Goal: Task Accomplishment & Management: Complete application form

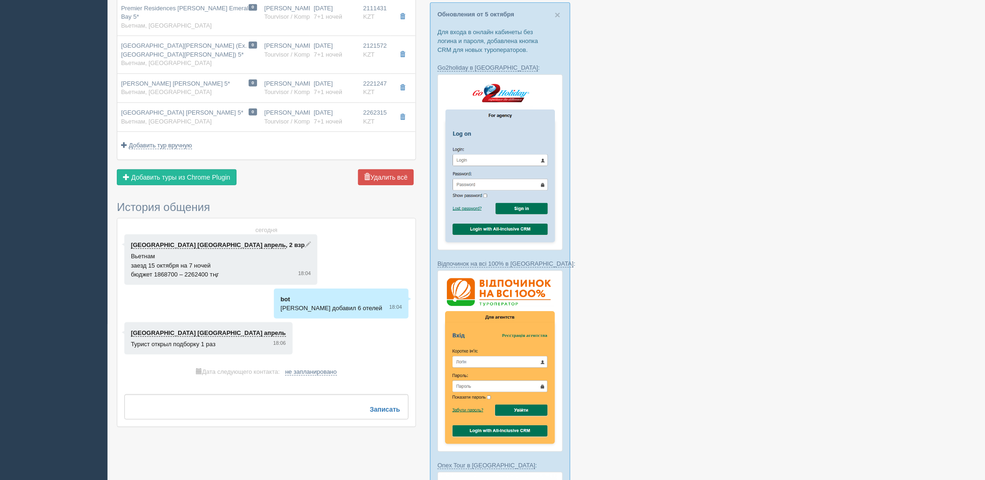
scroll to position [156, 0]
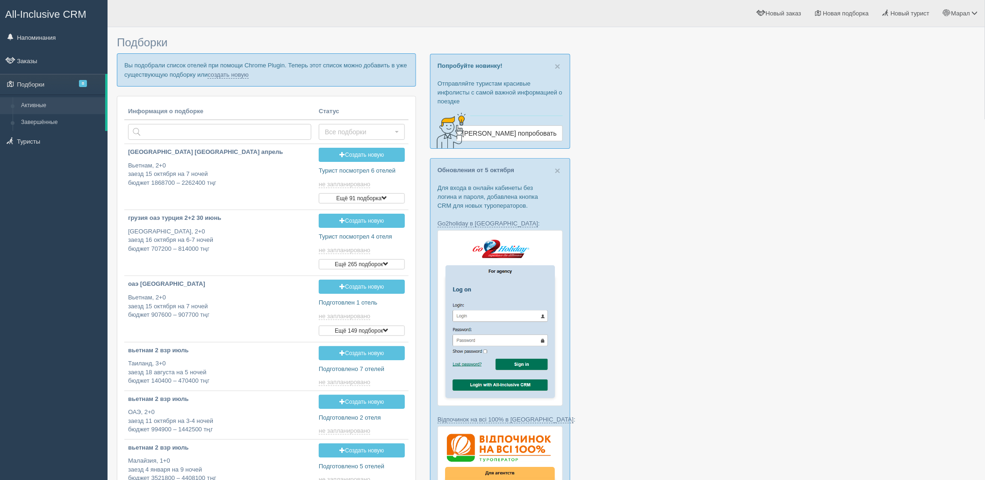
click at [809, 249] on div at bounding box center [546, 465] width 859 height 866
click at [218, 71] on link "создать новую" at bounding box center [228, 74] width 41 height 7
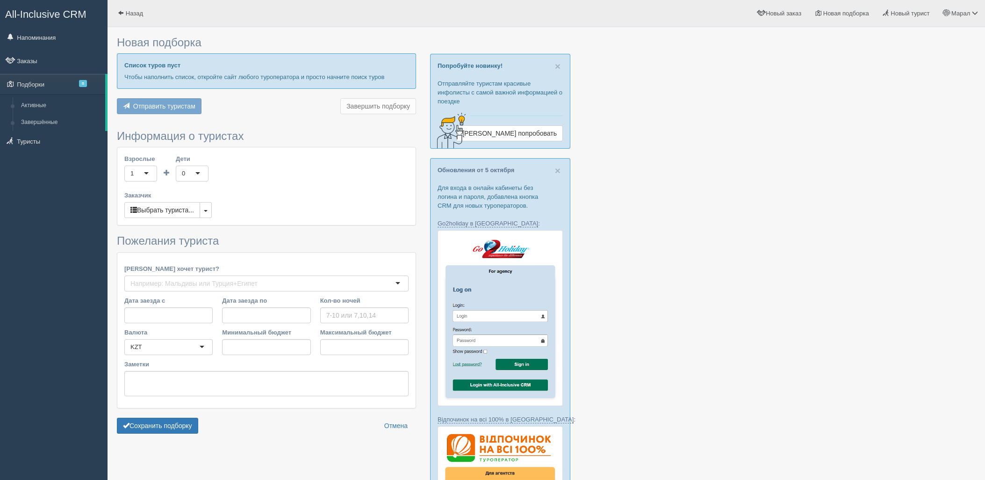
type input "6-8"
type input "2324200"
type input "3500700"
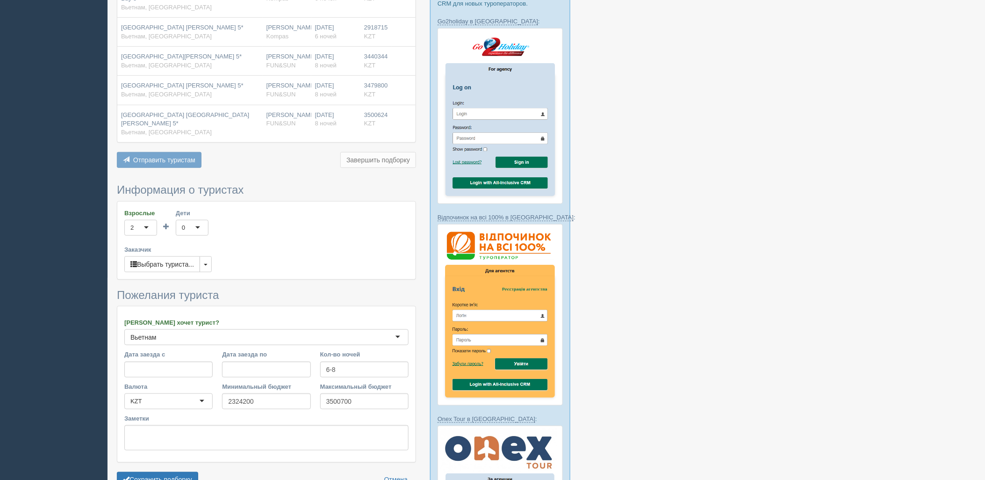
scroll to position [208, 0]
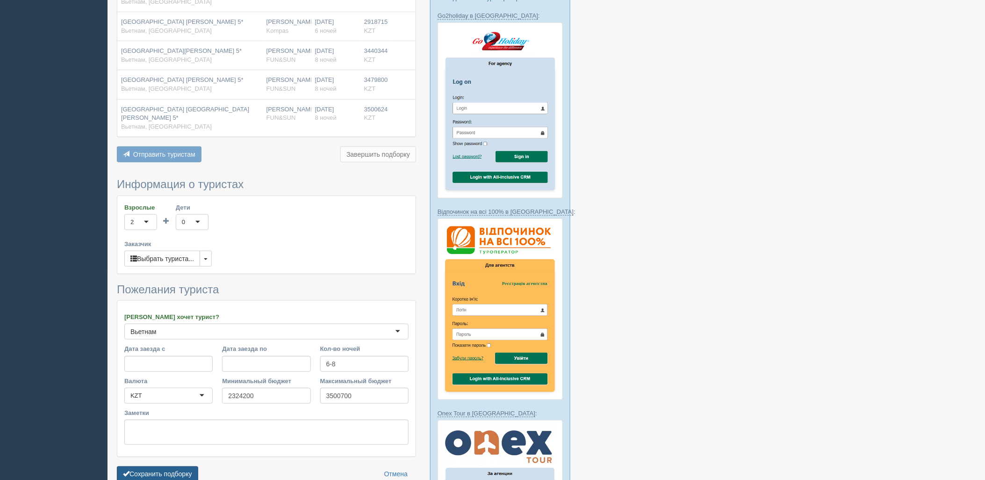
click at [165, 466] on button "Сохранить подборку" at bounding box center [157, 474] width 81 height 16
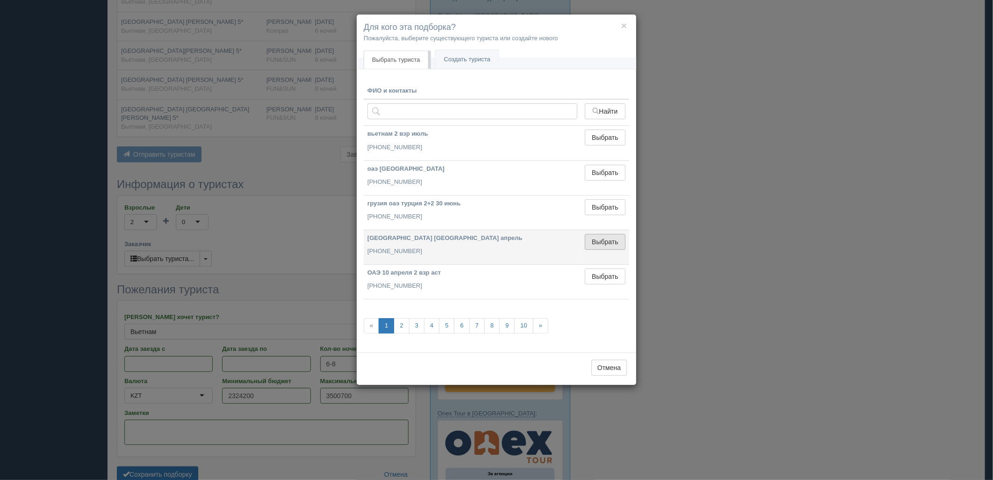
click at [618, 239] on button "Выбрать" at bounding box center [605, 242] width 41 height 16
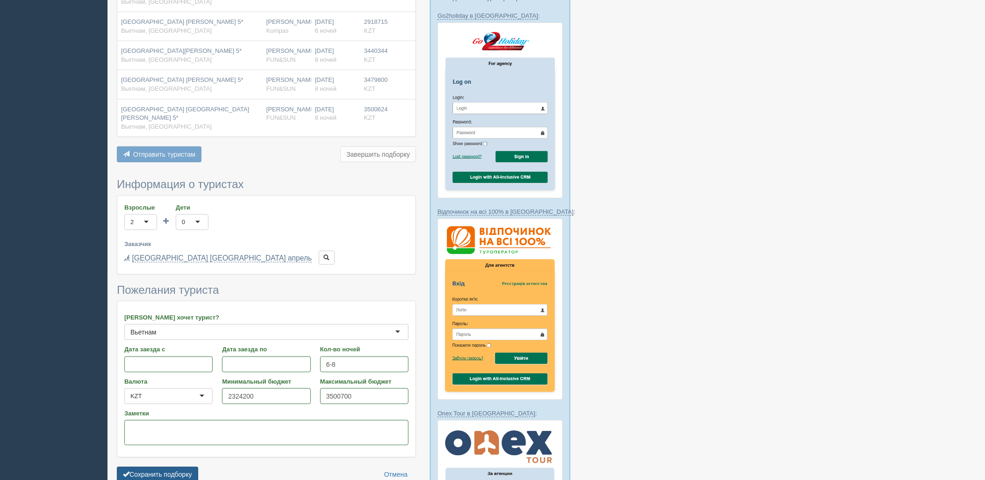
click at [164, 467] on button "Сохранить подборку" at bounding box center [157, 475] width 81 height 16
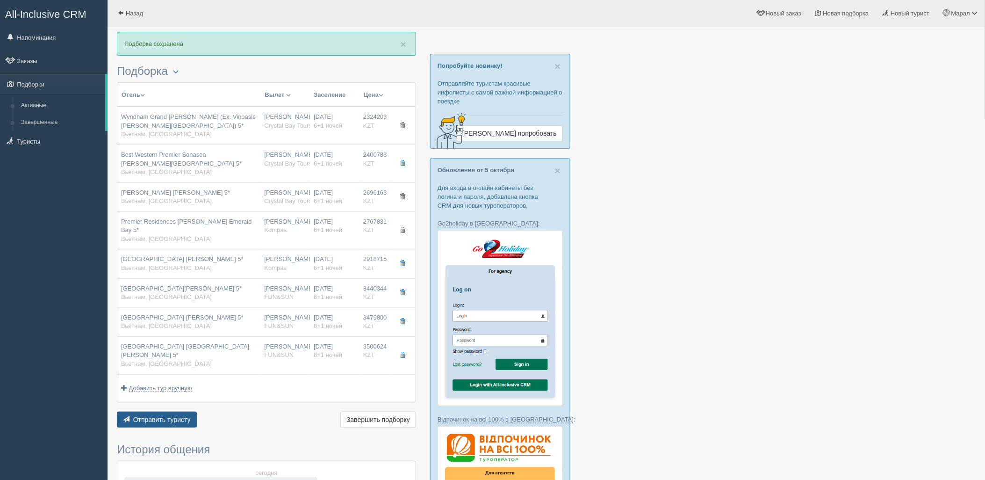
click at [176, 416] on span "Отправить туристу" at bounding box center [161, 419] width 57 height 7
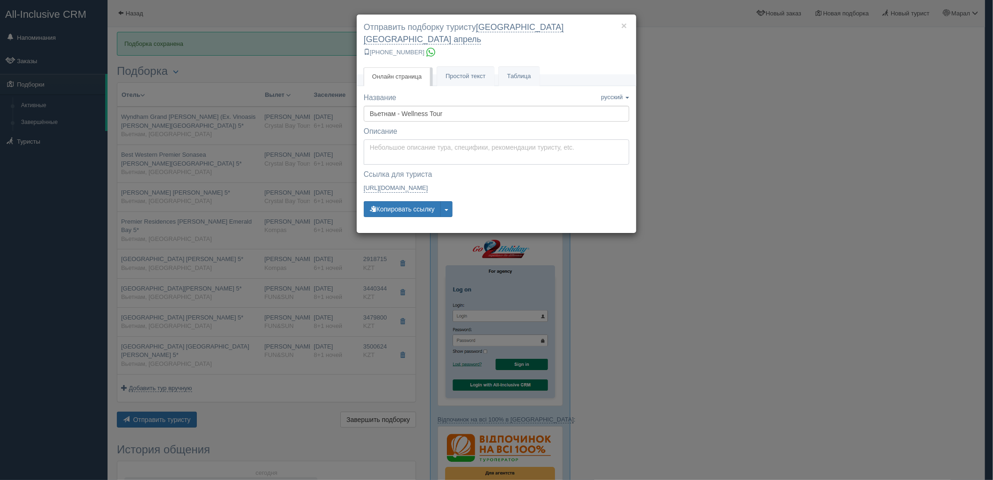
type textarea "Здравствуйте! Ниже представлены варианты туров для Вас. Для просмотра описания …"
click at [454, 139] on textarea "Здравствуйте! Ниже представлены варианты туров для Вас. Для просмотра описания …" at bounding box center [497, 151] width 266 height 25
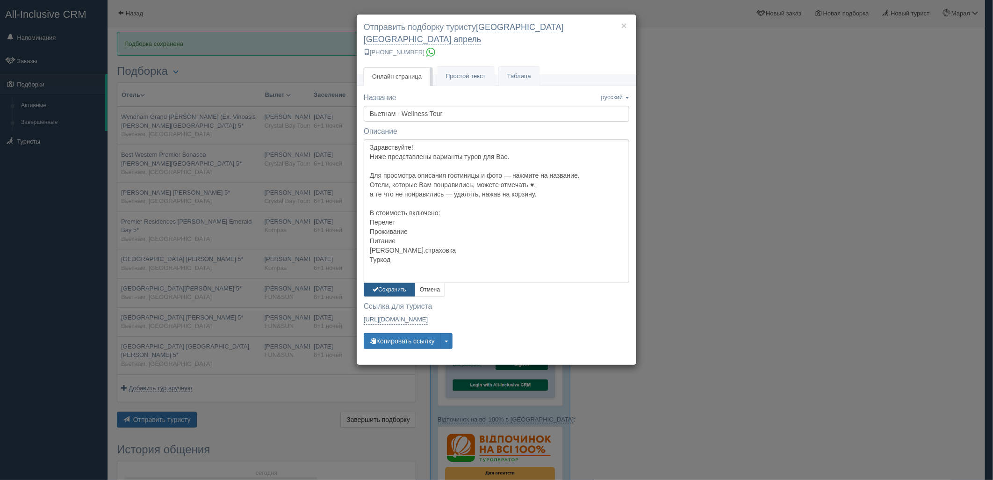
click at [393, 283] on button "Сохранить" at bounding box center [389, 290] width 51 height 14
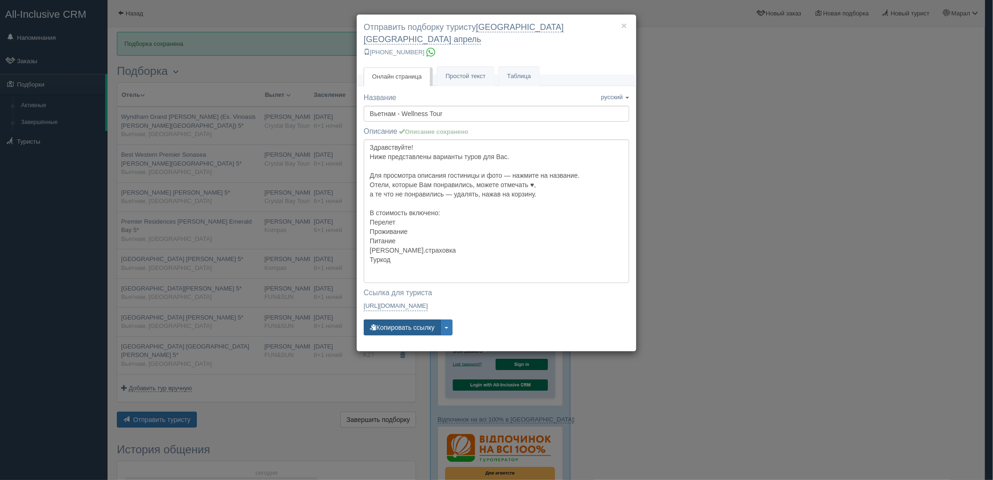
click at [416, 319] on button "Копировать ссылку" at bounding box center [402, 327] width 77 height 16
click at [415, 319] on button "Копировать ссылку" at bounding box center [402, 327] width 77 height 16
click at [816, 249] on div "× Отправить подборку туристу калининград турция апрель +7 924 265-55-57 Онлайн …" at bounding box center [496, 240] width 993 height 480
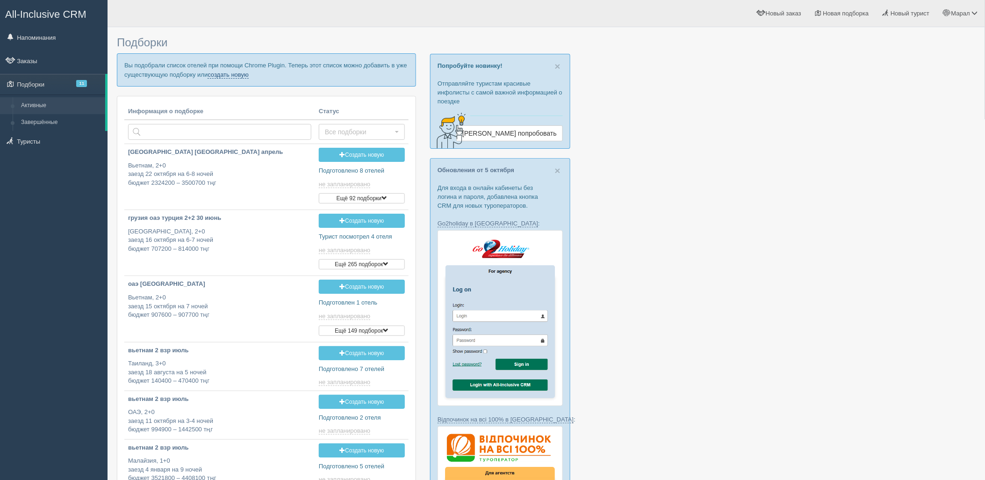
click at [215, 73] on link "создать новую" at bounding box center [228, 74] width 41 height 7
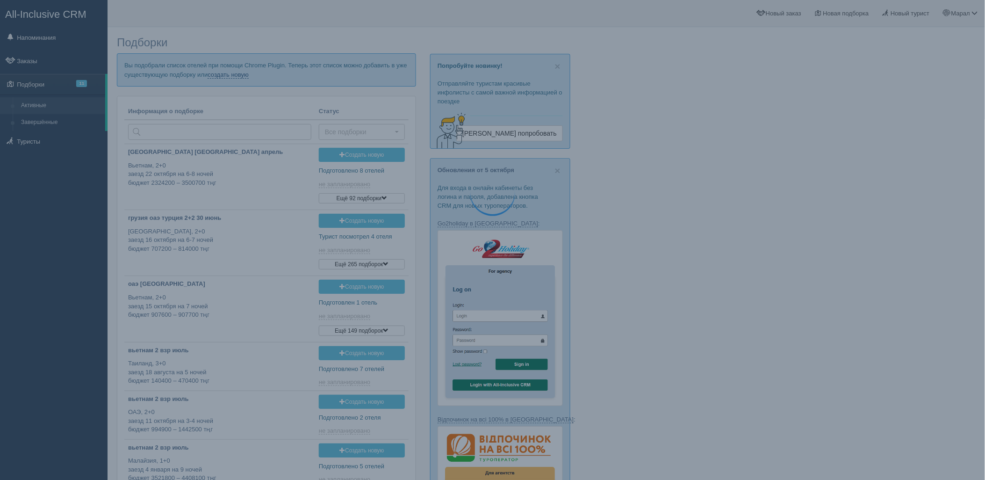
type input "[DATE] 18:40"
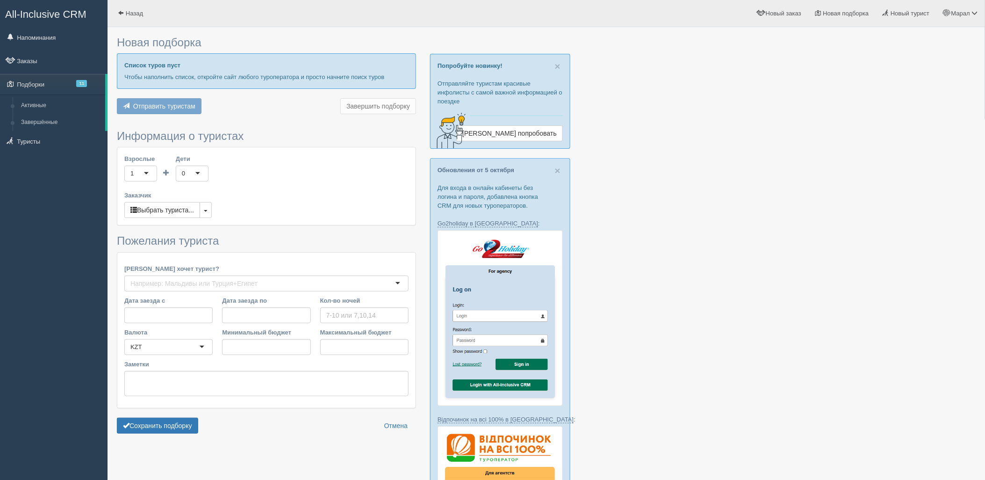
type input "6"
type input "801900"
type input "1177000"
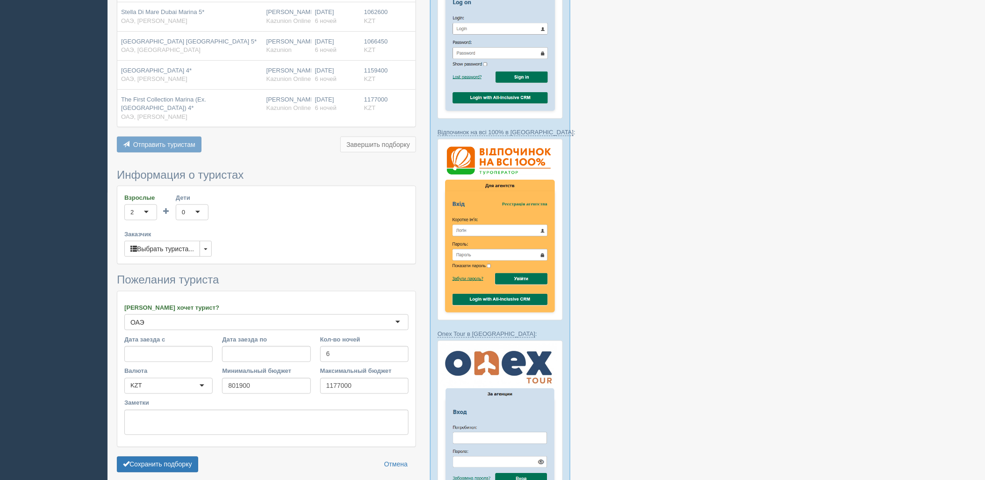
scroll to position [311, 0]
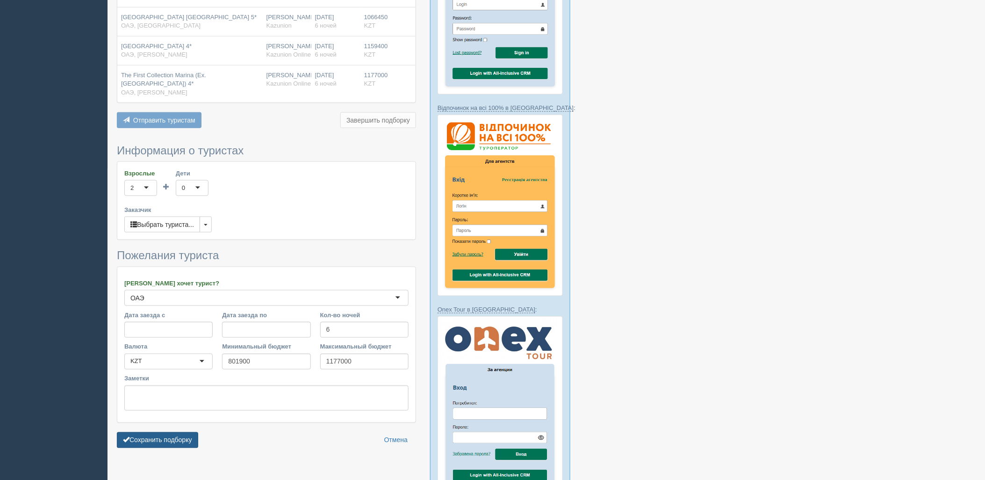
click at [170, 441] on button "Сохранить подборку" at bounding box center [157, 440] width 81 height 16
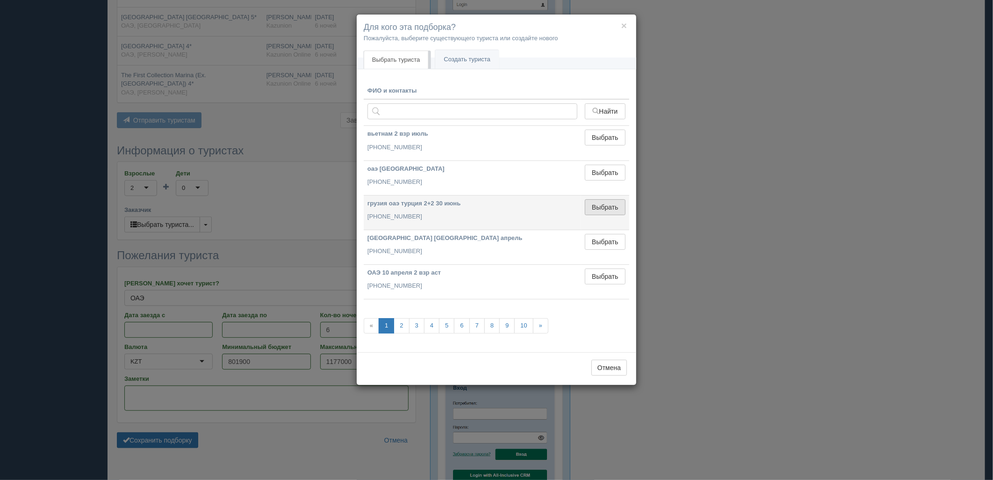
click at [610, 208] on button "Выбрать" at bounding box center [605, 207] width 41 height 16
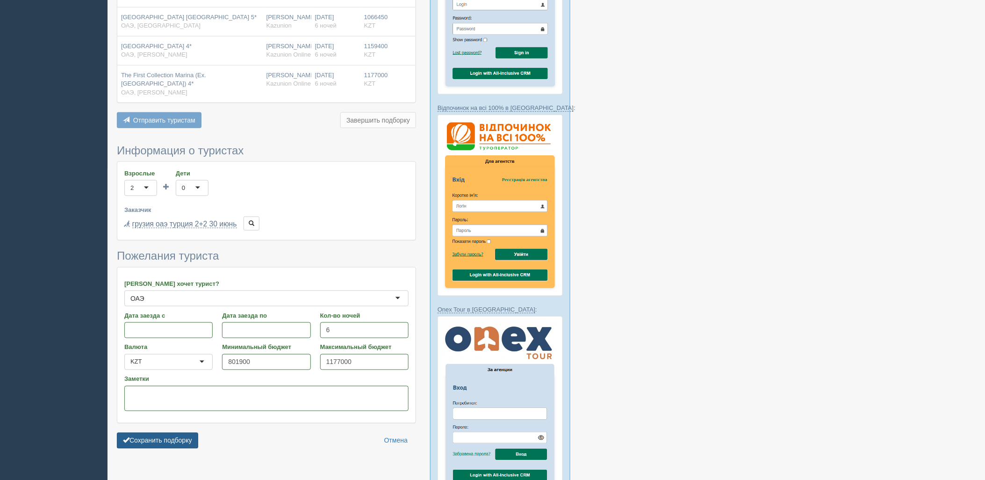
click at [188, 438] on button "Сохранить подборку" at bounding box center [157, 440] width 81 height 16
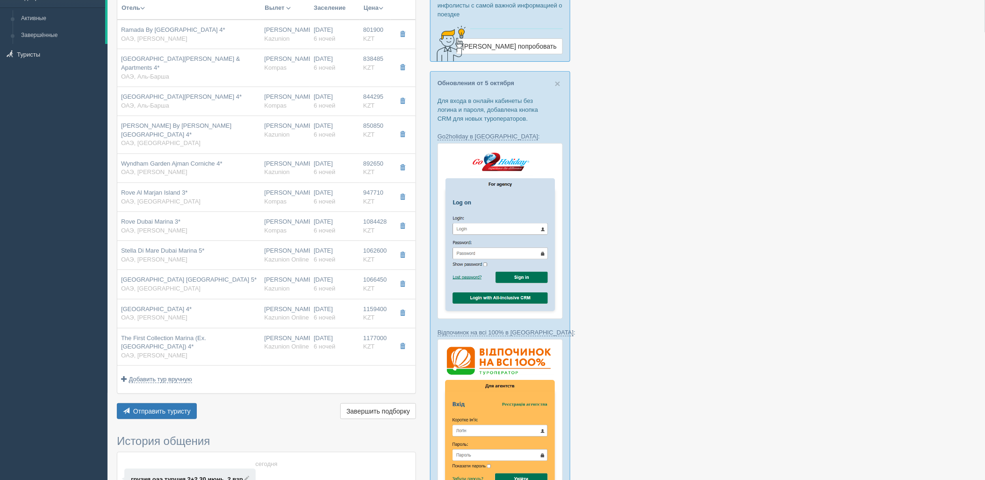
scroll to position [208, 0]
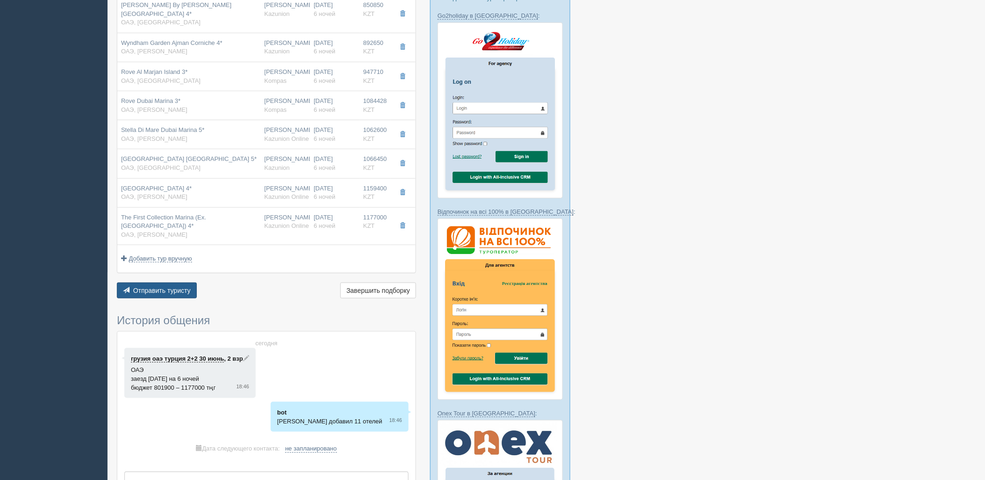
click at [179, 287] on span "Отправить туристу" at bounding box center [161, 290] width 57 height 7
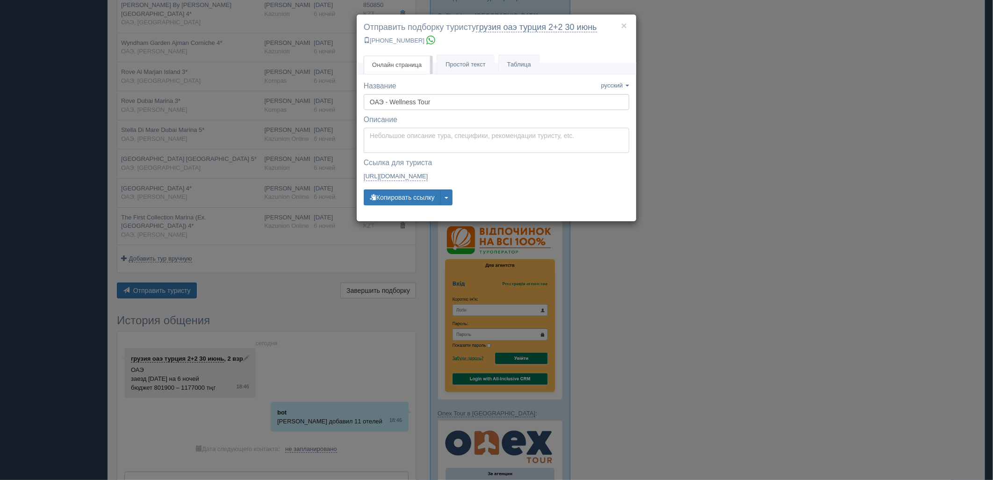
type textarea "Здравствуйте! Ниже представлены варианты туров для Вас. Для просмотра описания …"
click at [432, 144] on textarea "Здравствуйте! Ниже представлены варианты туров для Вас. Для просмотра описания …" at bounding box center [497, 140] width 266 height 25
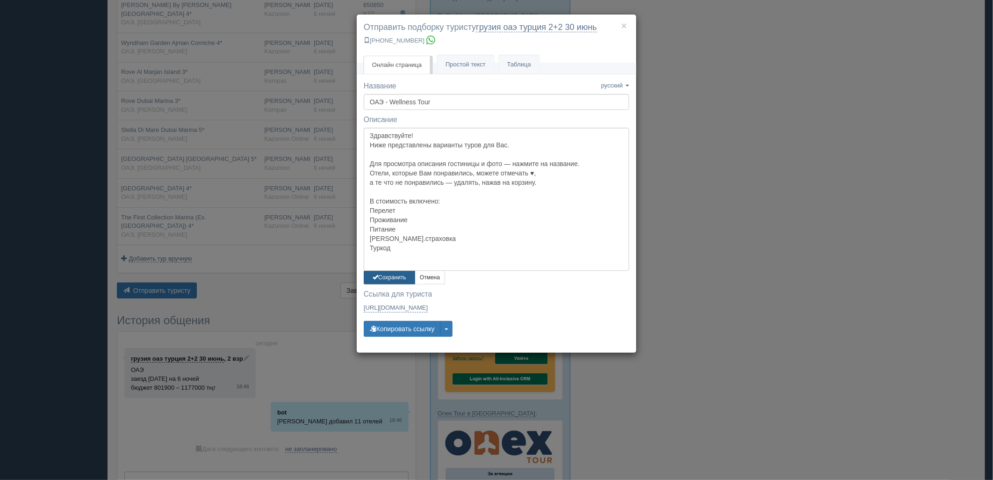
click at [393, 280] on button "Сохранить" at bounding box center [389, 278] width 51 height 14
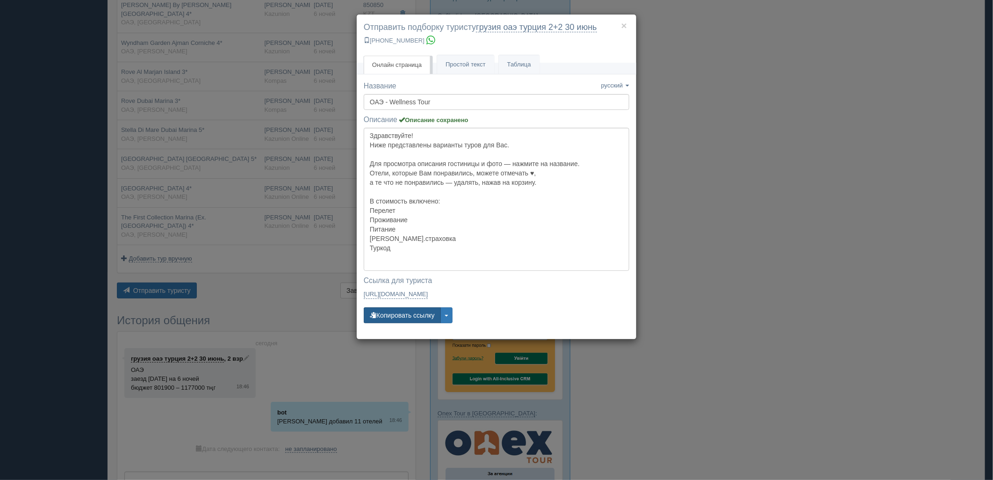
click at [396, 316] on button "Копировать ссылку" at bounding box center [402, 315] width 77 height 16
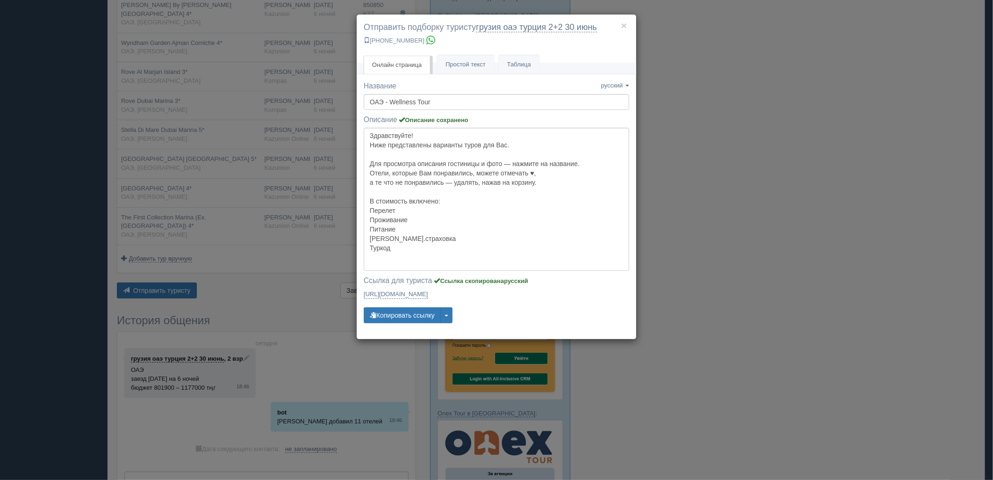
click at [905, 386] on div "× Отправить подборку туристу грузия оаэ [GEOGRAPHIC_DATA] 2+2 [DATE] [PHONE_NUM…" at bounding box center [496, 240] width 993 height 480
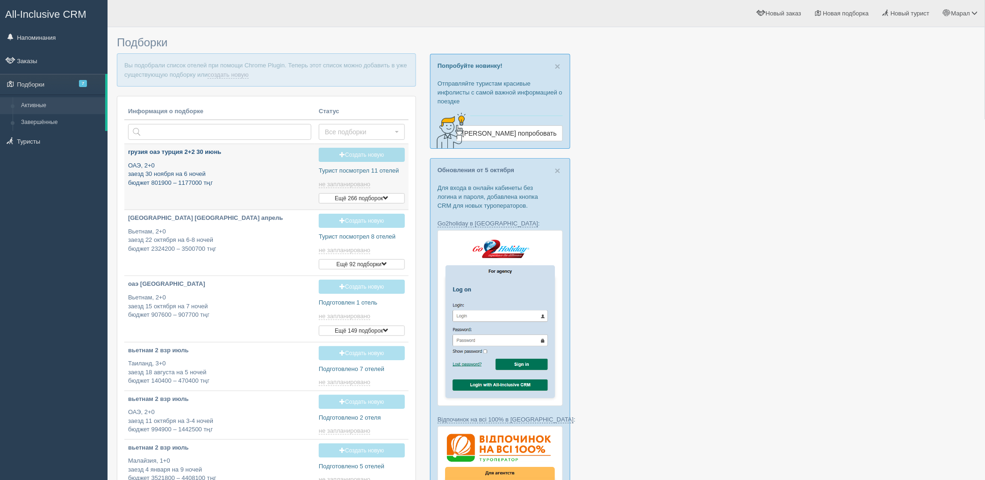
type input "[DATE] 18:45"
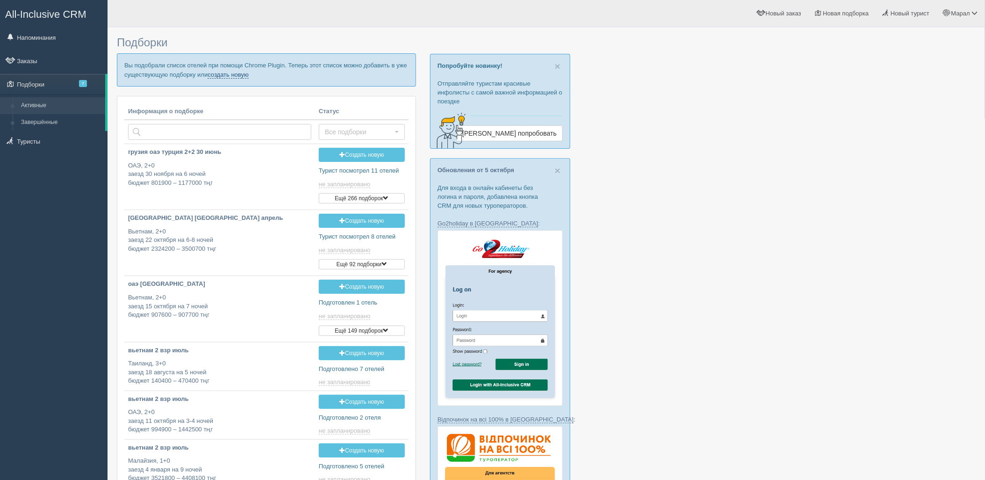
click at [226, 73] on link "создать новую" at bounding box center [228, 74] width 41 height 7
type input "2025-10-11 18:40"
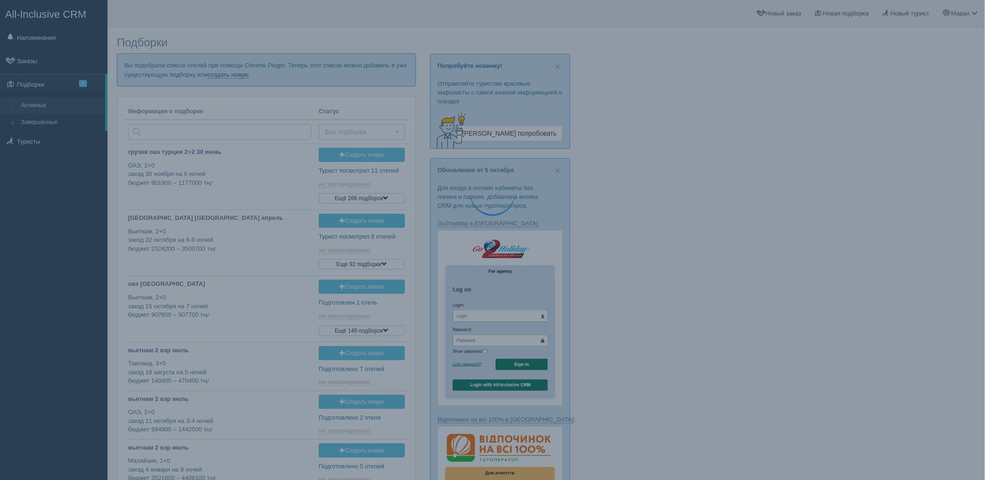
type input "2025-10-11 16:55"
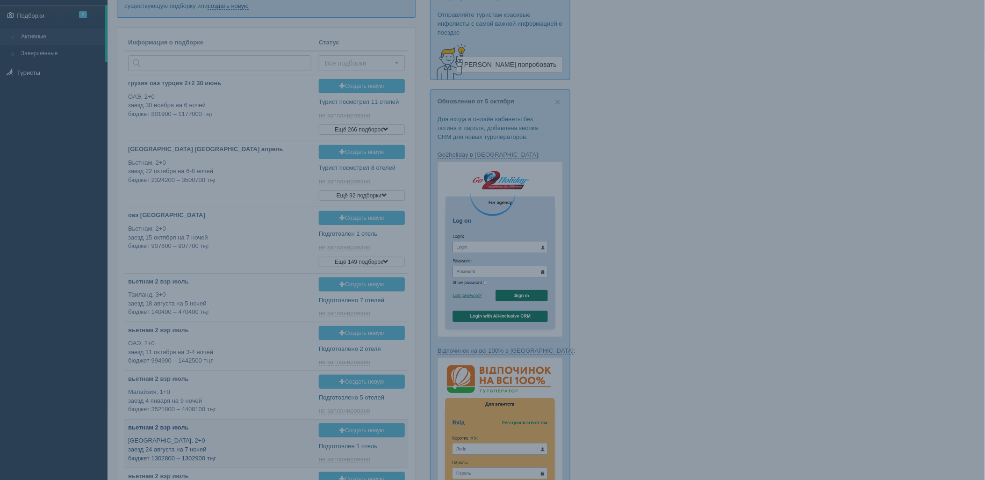
type input "2025-10-11 17:35"
type input "2025-10-11 11:40"
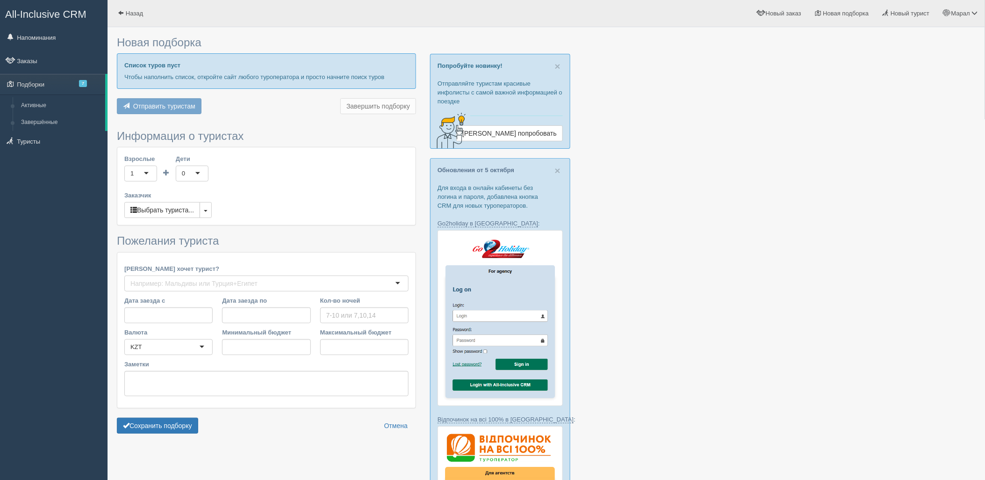
type input "6-8"
type input "2644400"
type input "5914600"
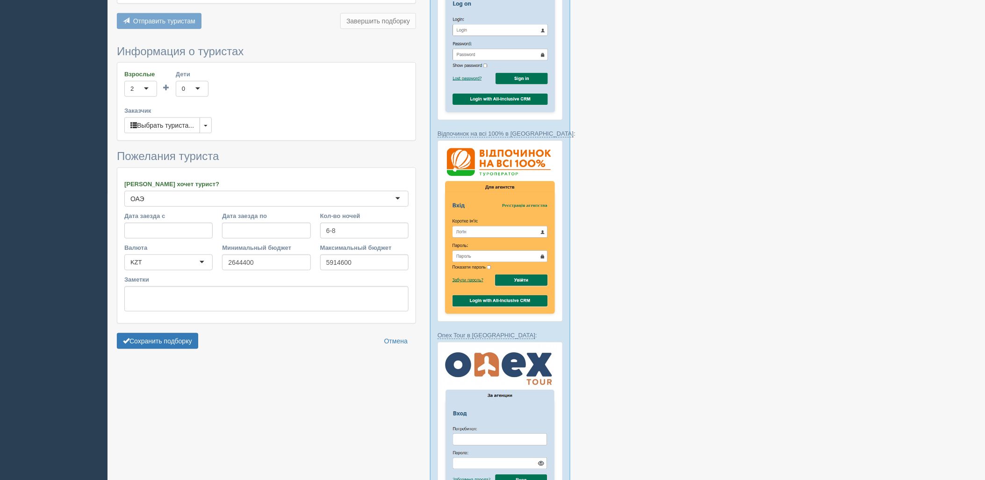
scroll to position [311, 0]
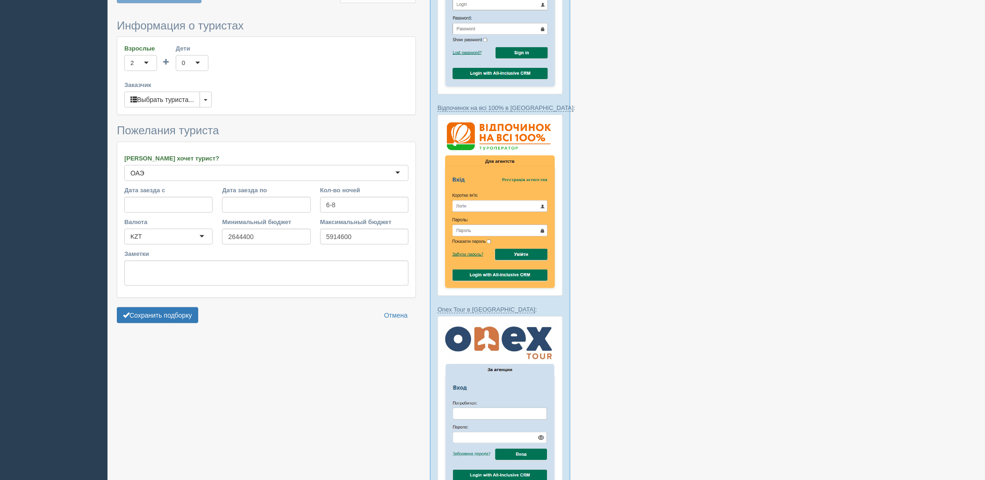
click at [170, 306] on form "Информация о туристах Взрослые 2 2 1 2 3 4 5 6 7 8 9 10 11 12 13 14 15 16 17 18…" at bounding box center [266, 174] width 299 height 308
click at [172, 314] on button "Сохранить подборку" at bounding box center [157, 315] width 81 height 16
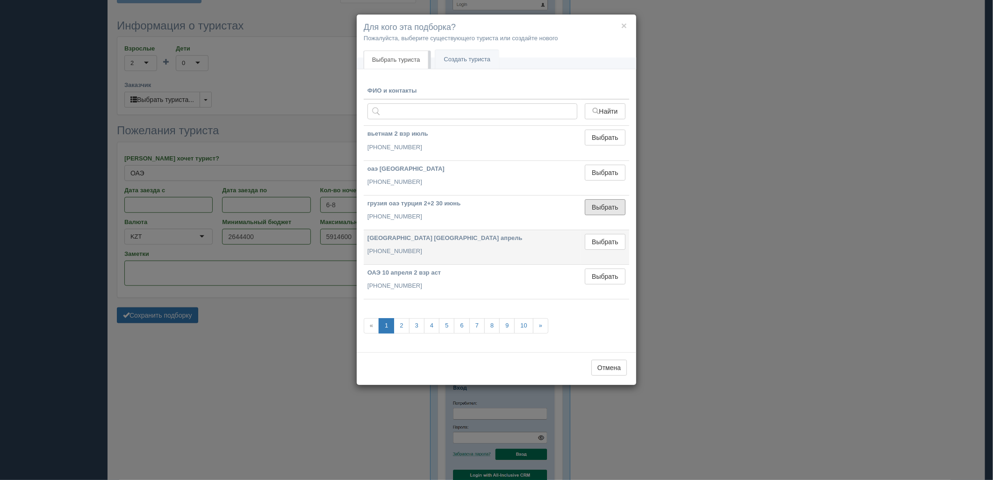
click at [603, 206] on button "Выбрать" at bounding box center [605, 207] width 41 height 16
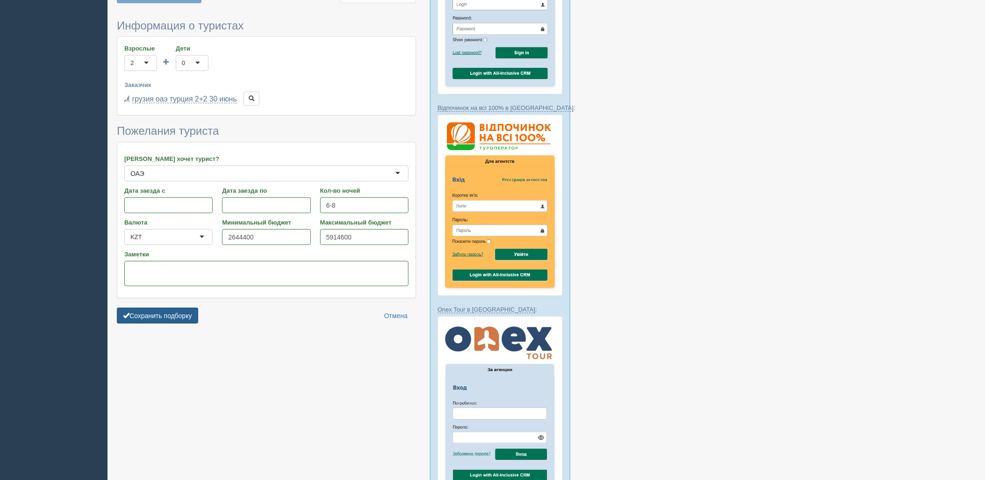
click at [181, 317] on button "Сохранить подборку" at bounding box center [157, 316] width 81 height 16
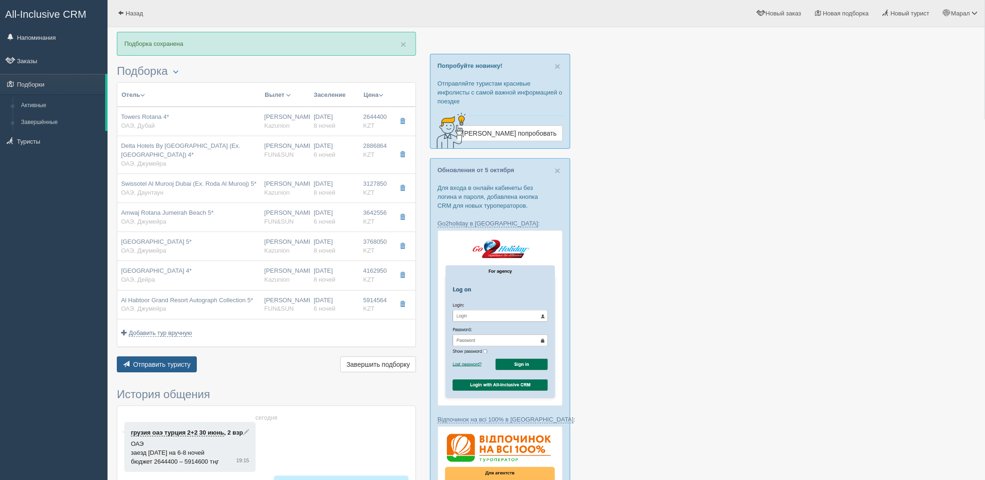
click at [148, 362] on span "Отправить туристу" at bounding box center [161, 363] width 57 height 7
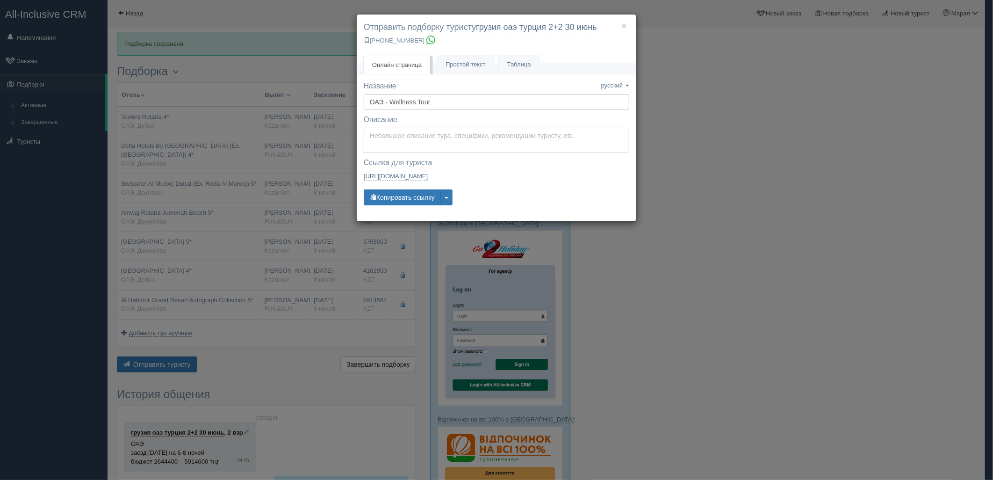
type textarea "Здравствуйте! Ниже представлены варианты туров для Вас. Для просмотра описания …"
click at [394, 139] on textarea "Здравствуйте! Ниже представлены варианты туров для Вас. Для просмотра описания …" at bounding box center [497, 140] width 266 height 25
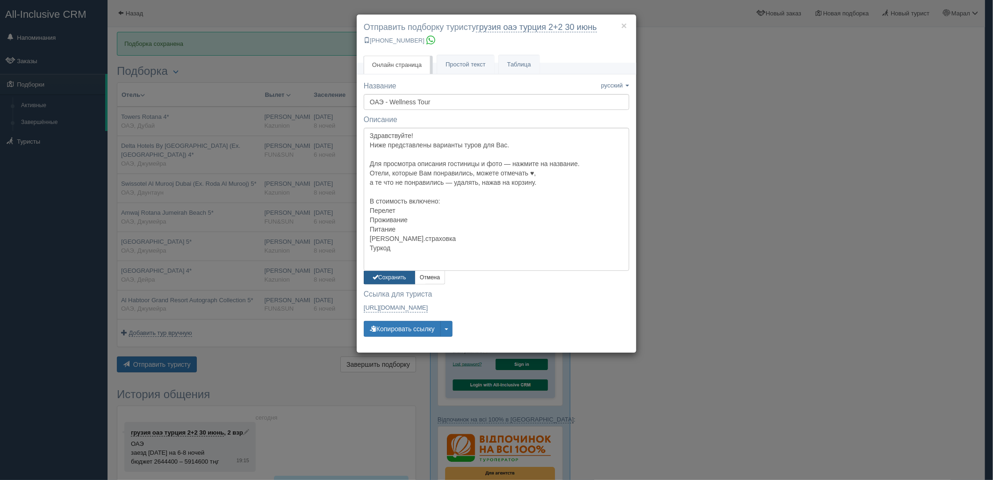
click at [385, 282] on button "Сохранить" at bounding box center [389, 278] width 51 height 14
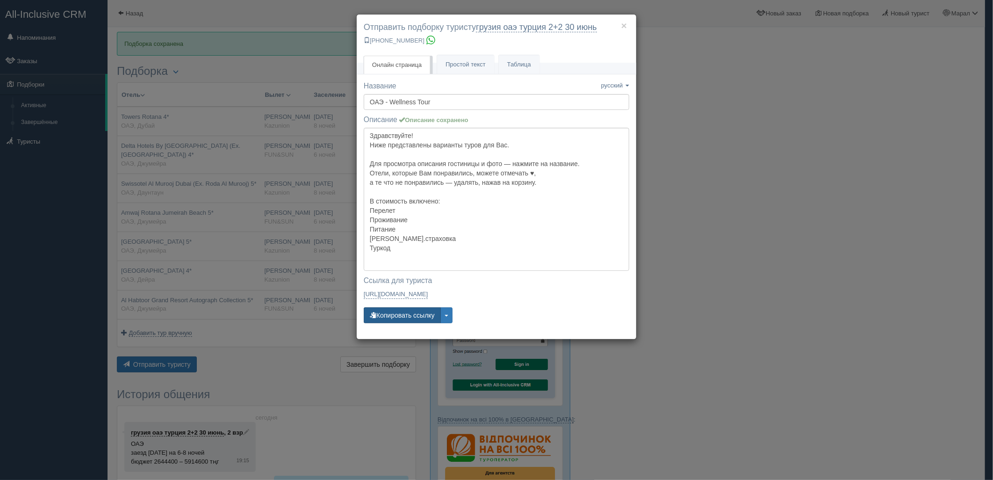
click at [395, 320] on button "Копировать ссылку" at bounding box center [402, 315] width 77 height 16
click at [394, 319] on button "Копировать ссылку" at bounding box center [402, 315] width 77 height 16
drag, startPoint x: 842, startPoint y: 242, endPoint x: 689, endPoint y: 26, distance: 265.2
click at [842, 242] on div "× Отправить подборку туристу грузия оаэ [GEOGRAPHIC_DATA] 2+2 [DATE] [PHONE_NUM…" at bounding box center [496, 240] width 993 height 480
